Goal: Task Accomplishment & Management: Manage account settings

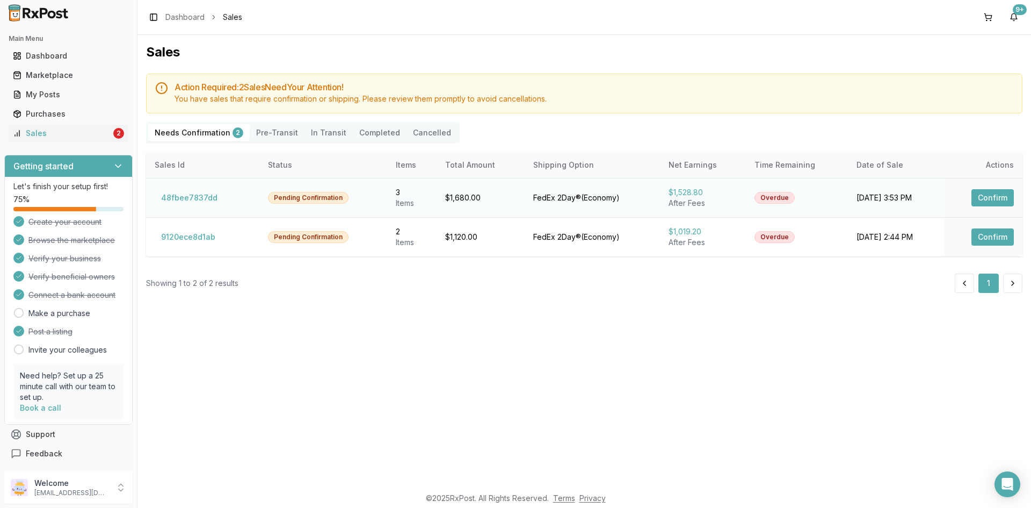
click at [984, 201] on button "Confirm" at bounding box center [993, 197] width 42 height 17
